Goal: Information Seeking & Learning: Learn about a topic

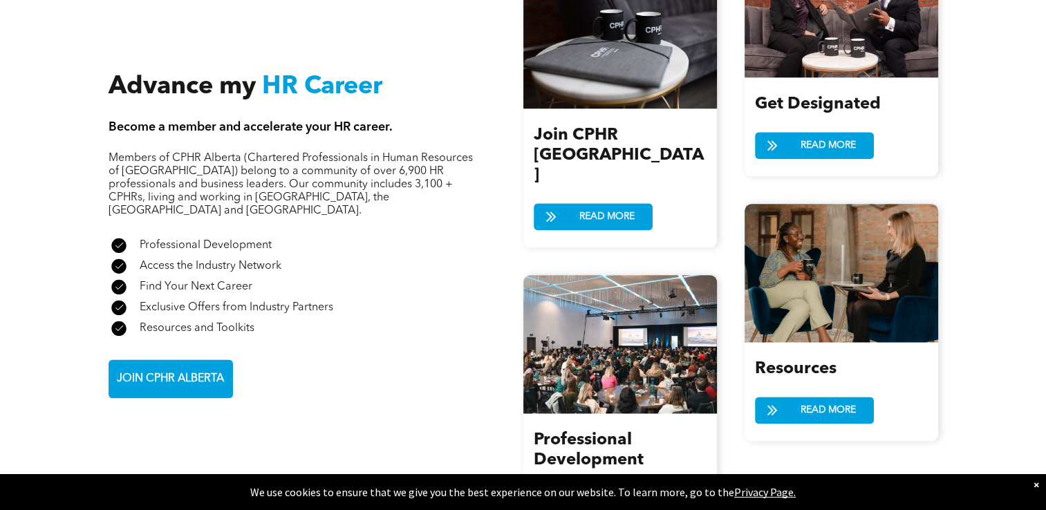
scroll to position [1685, 0]
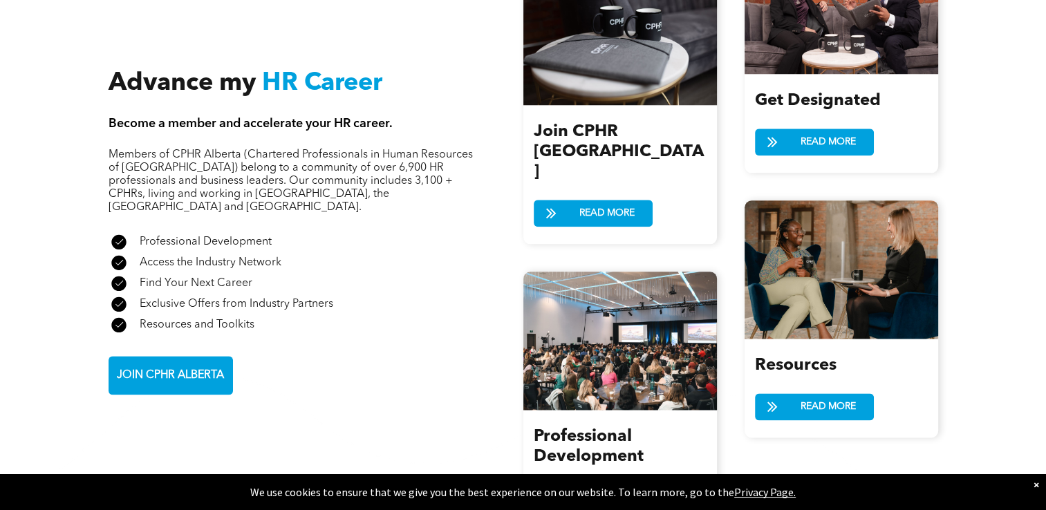
click at [199, 362] on span "JOIN CPHR ALBERTA" at bounding box center [170, 375] width 117 height 27
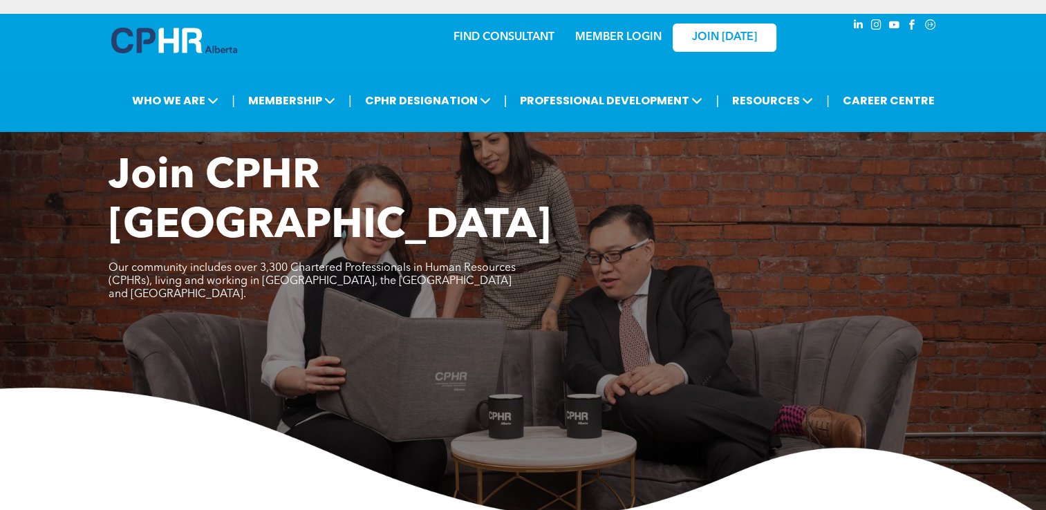
click at [437, 111] on span "CPHR DESIGNATION" at bounding box center [428, 101] width 134 height 26
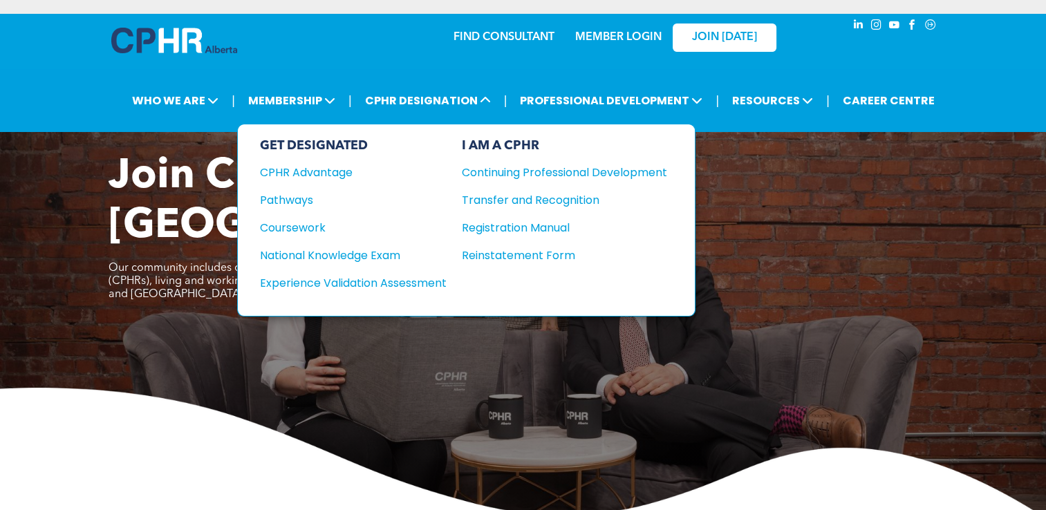
click at [276, 193] on div "Pathways" at bounding box center [344, 199] width 168 height 17
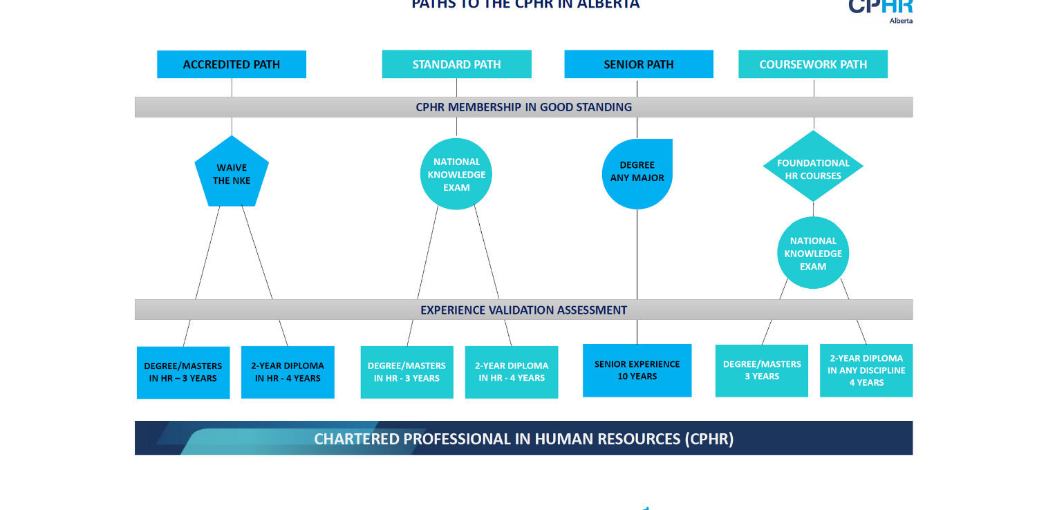
scroll to position [1139, 0]
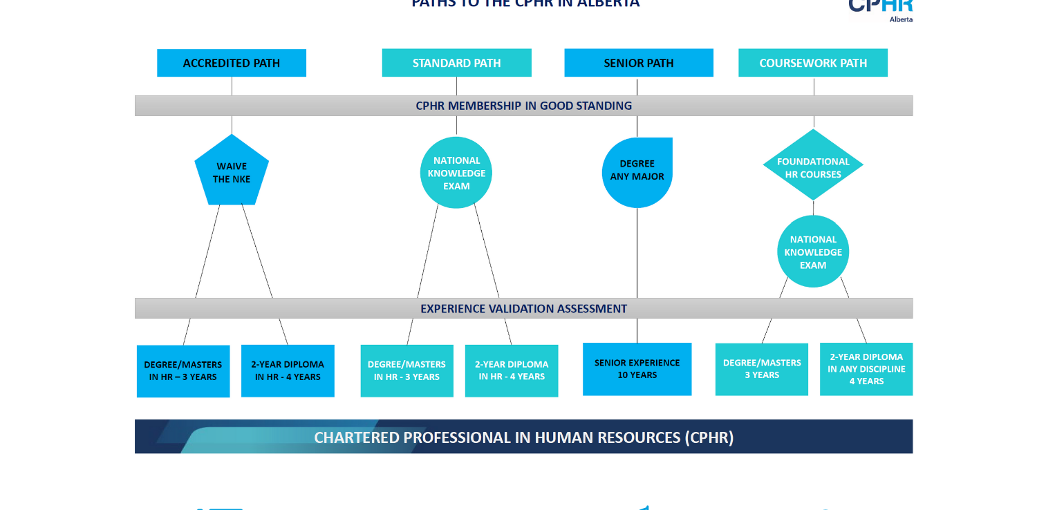
click at [188, 348] on img at bounding box center [523, 222] width 800 height 482
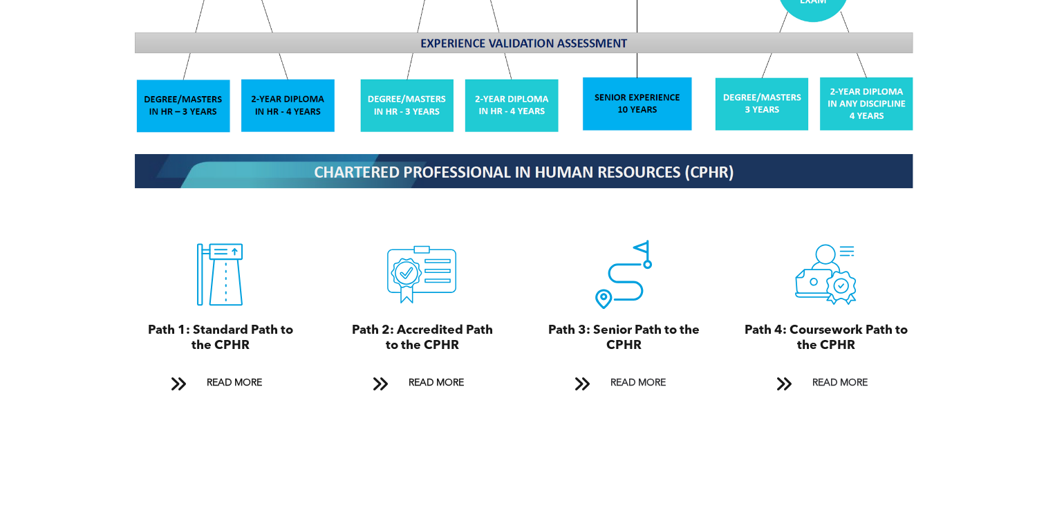
scroll to position [1404, 0]
click at [401, 390] on div "A black and white drawing of a certificate with a check mark on it. Path 2: Acc…" at bounding box center [422, 317] width 181 height 199
click at [386, 375] on span at bounding box center [379, 384] width 18 height 19
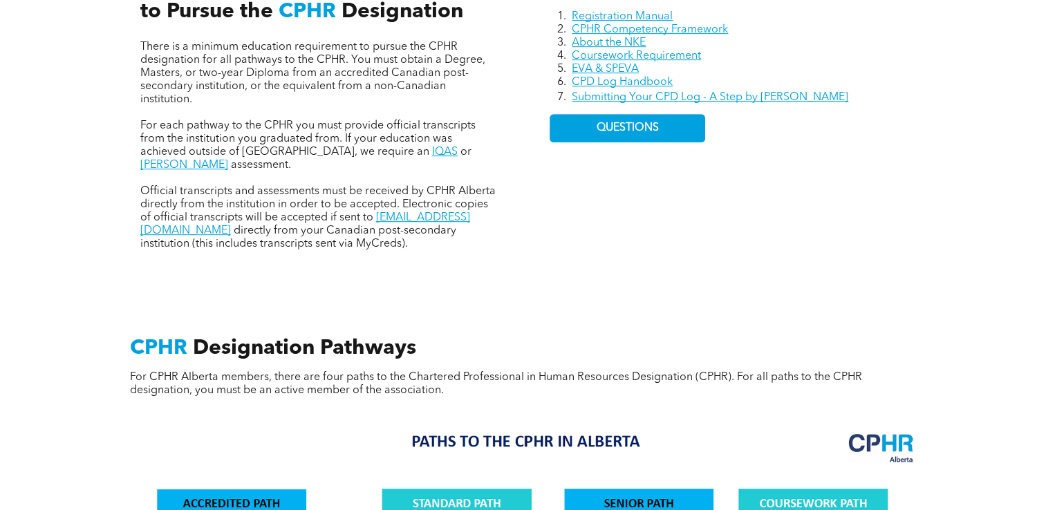
scroll to position [698, 0]
